Goal: Task Accomplishment & Management: Complete application form

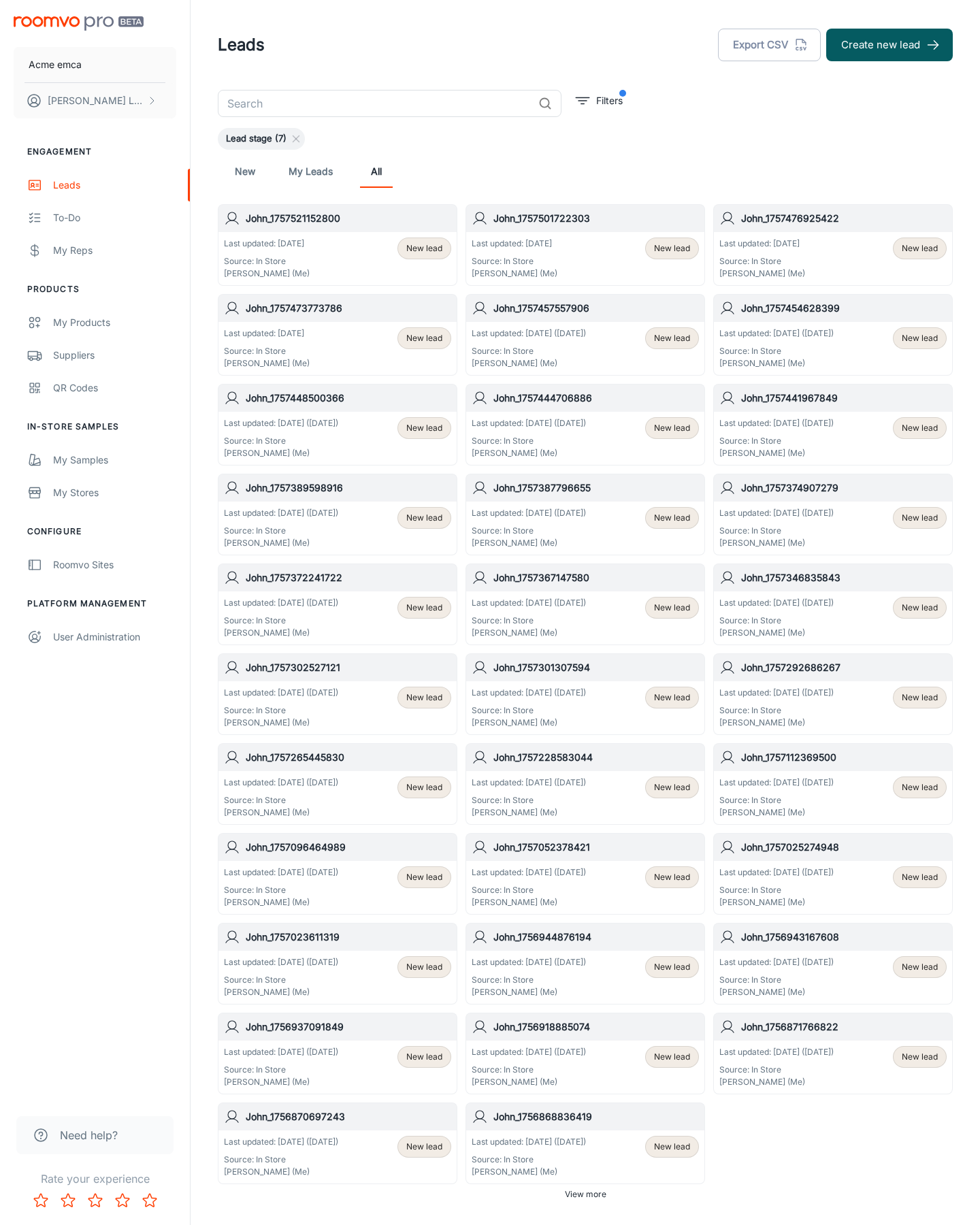
click at [889, 45] on button "Create new lead" at bounding box center [889, 45] width 126 height 33
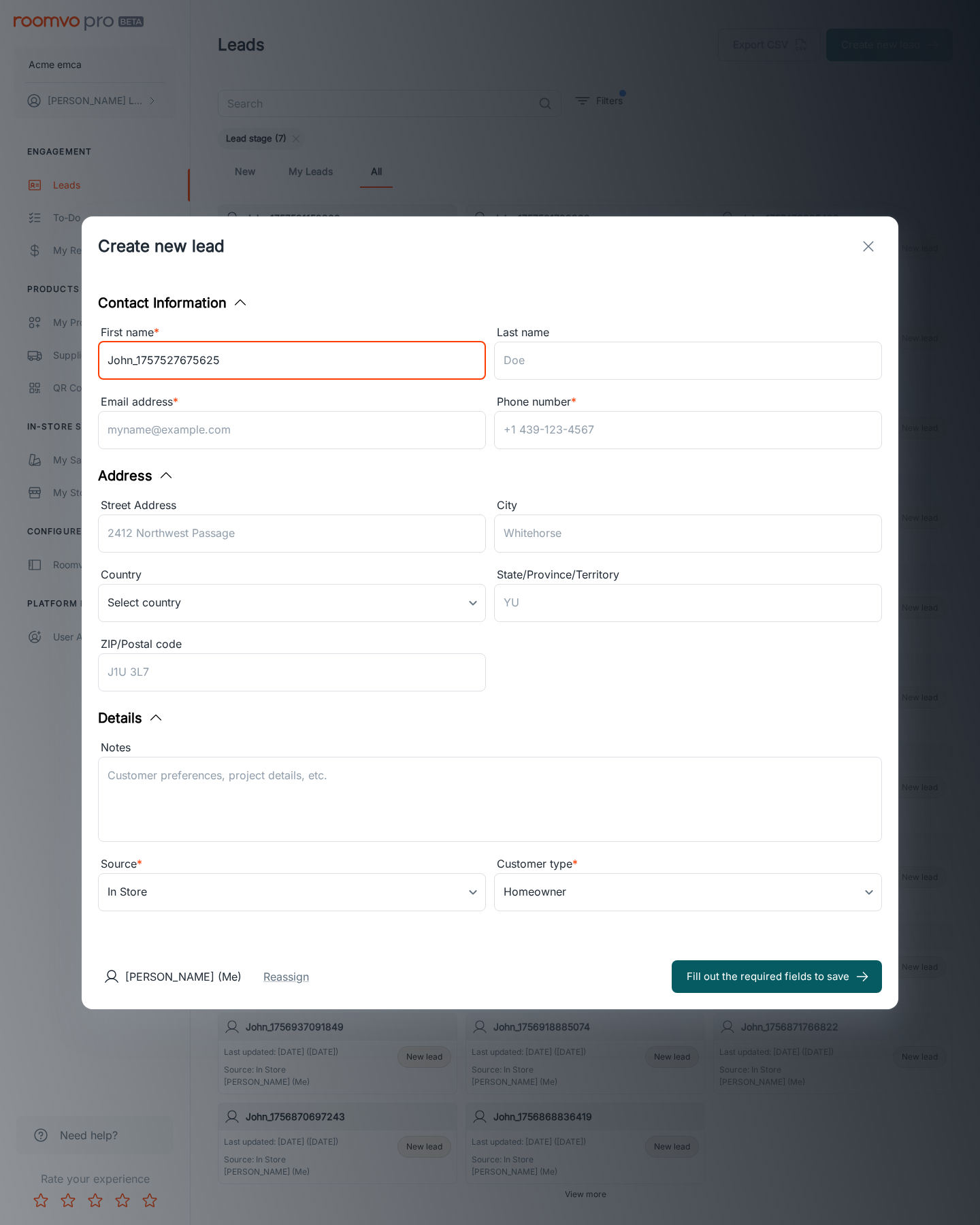
type input "John_1757527675625"
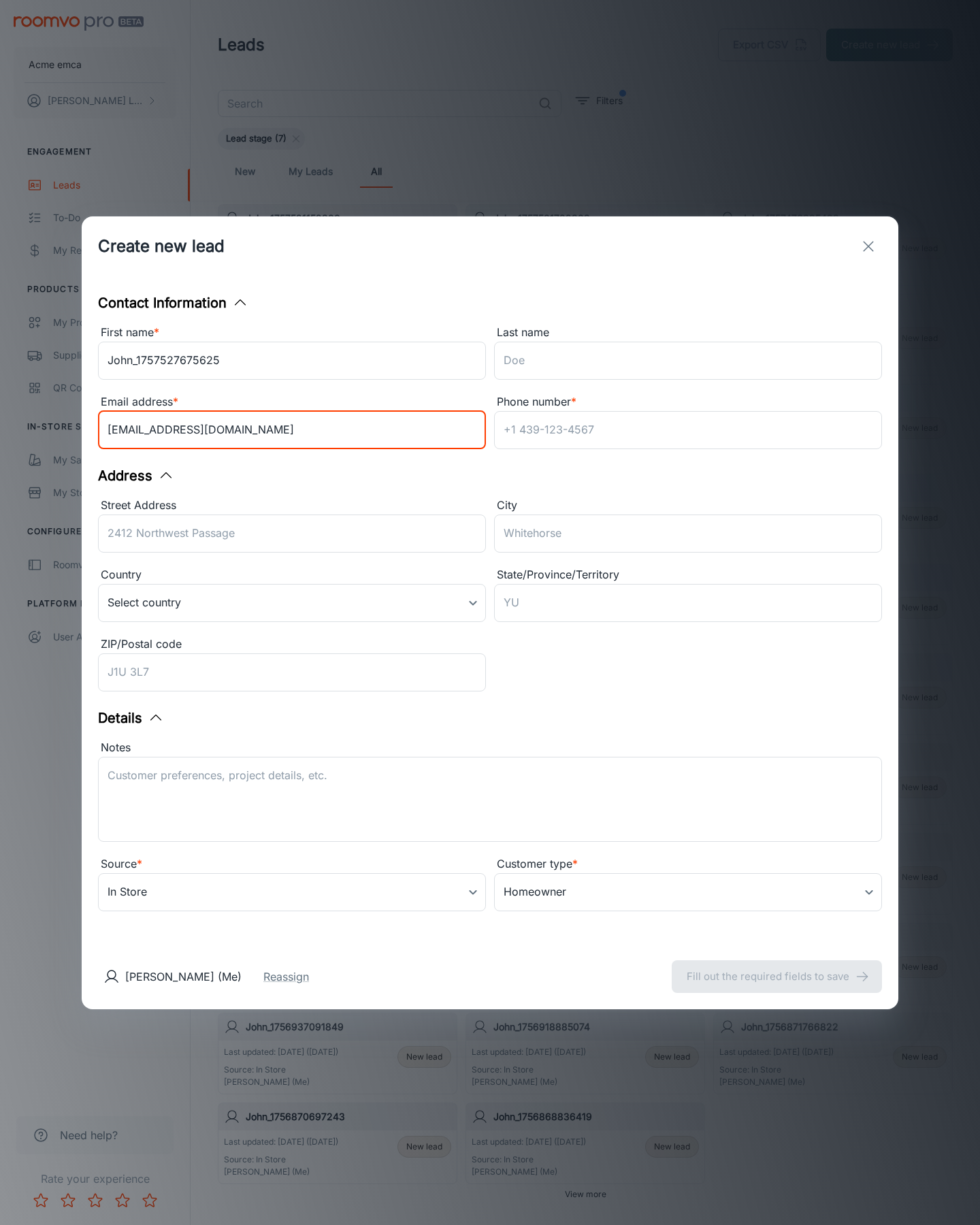
type input "[EMAIL_ADDRESS][DOMAIN_NAME]"
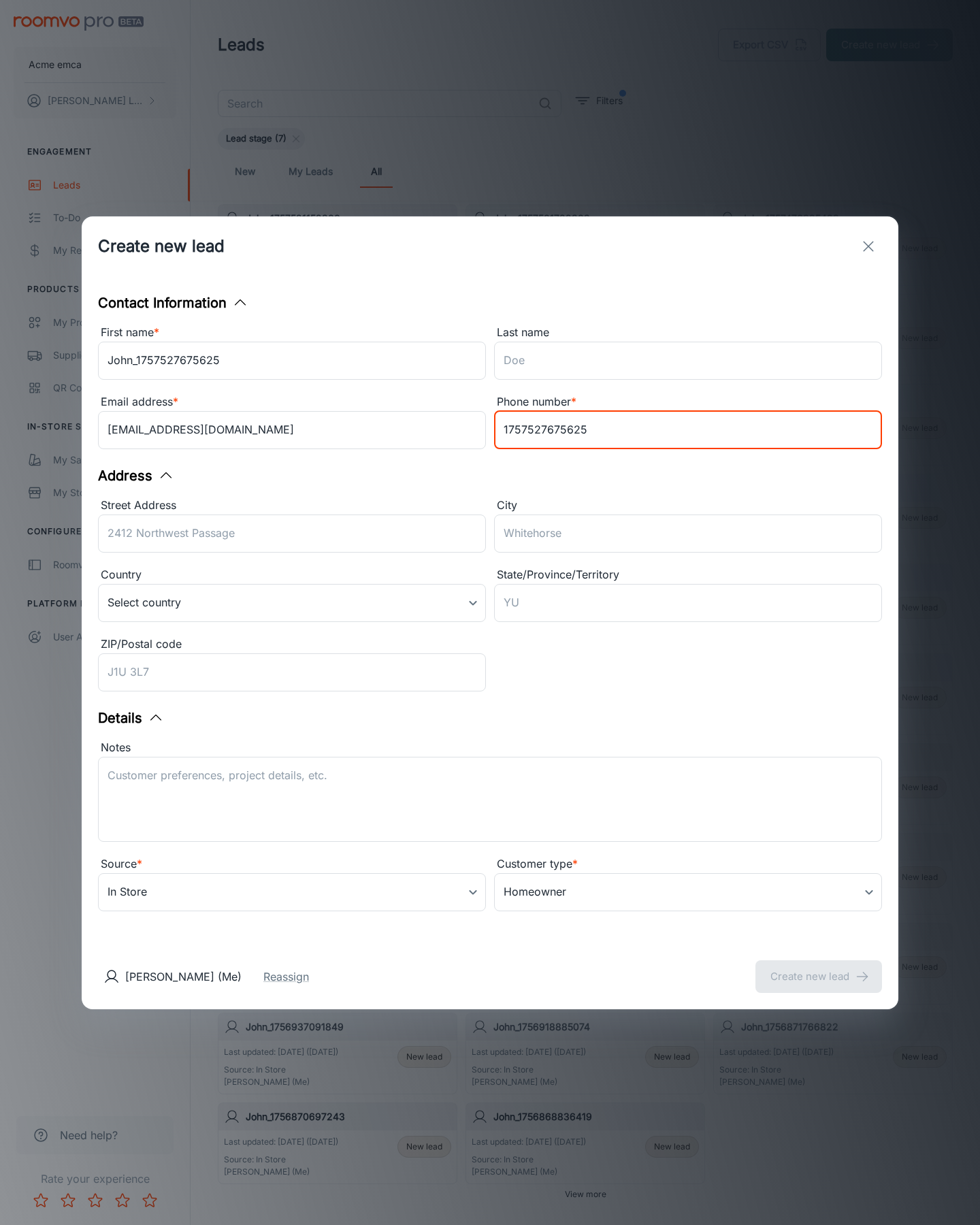
type input "1757527675625"
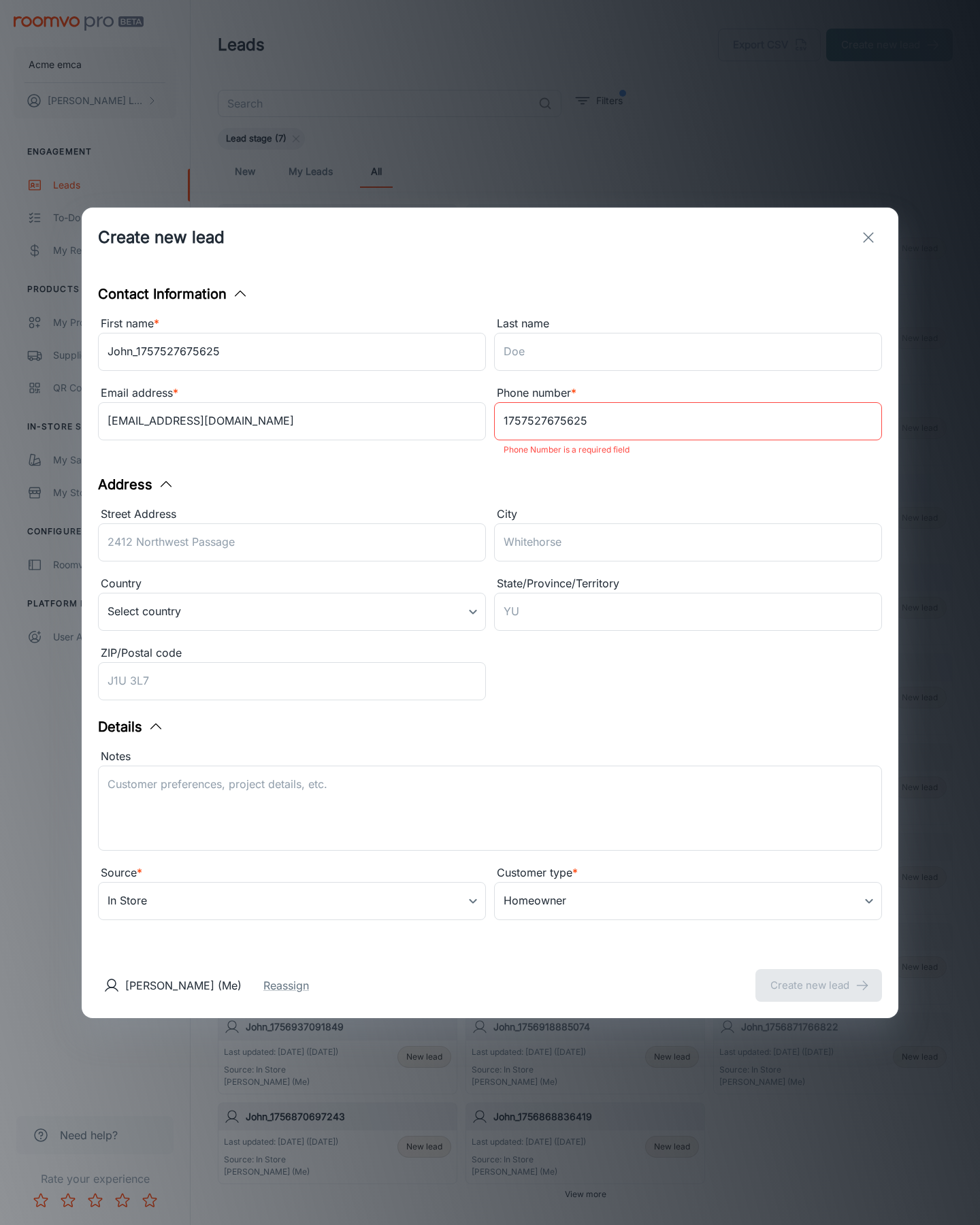
click at [819, 976] on button "Create new lead" at bounding box center [818, 985] width 126 height 33
